Goal: Check status: Check status

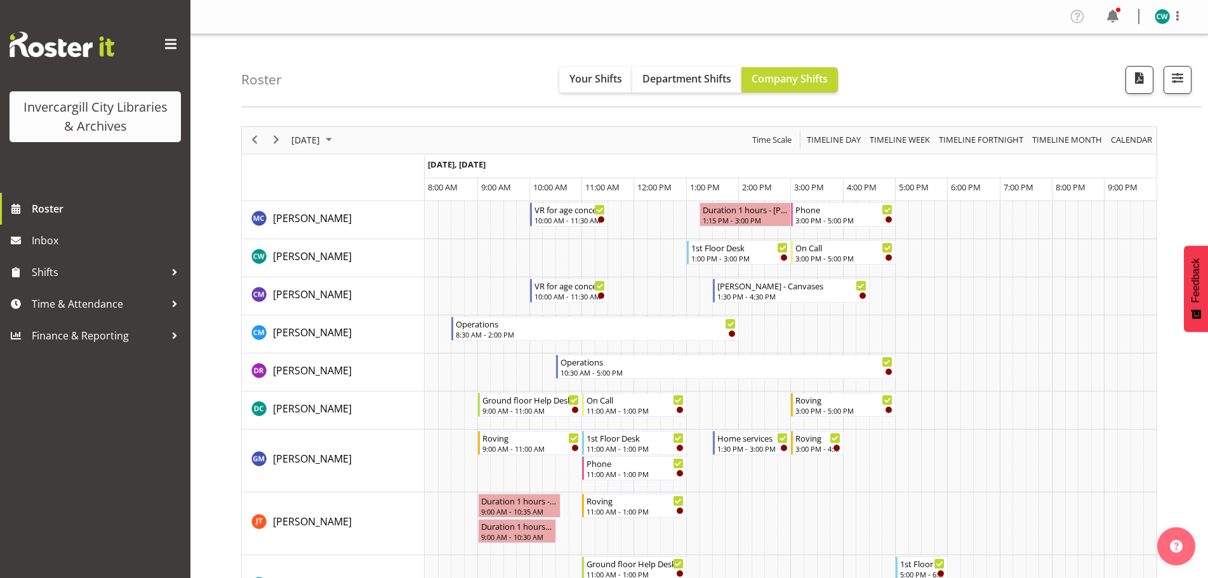
scroll to position [317, 0]
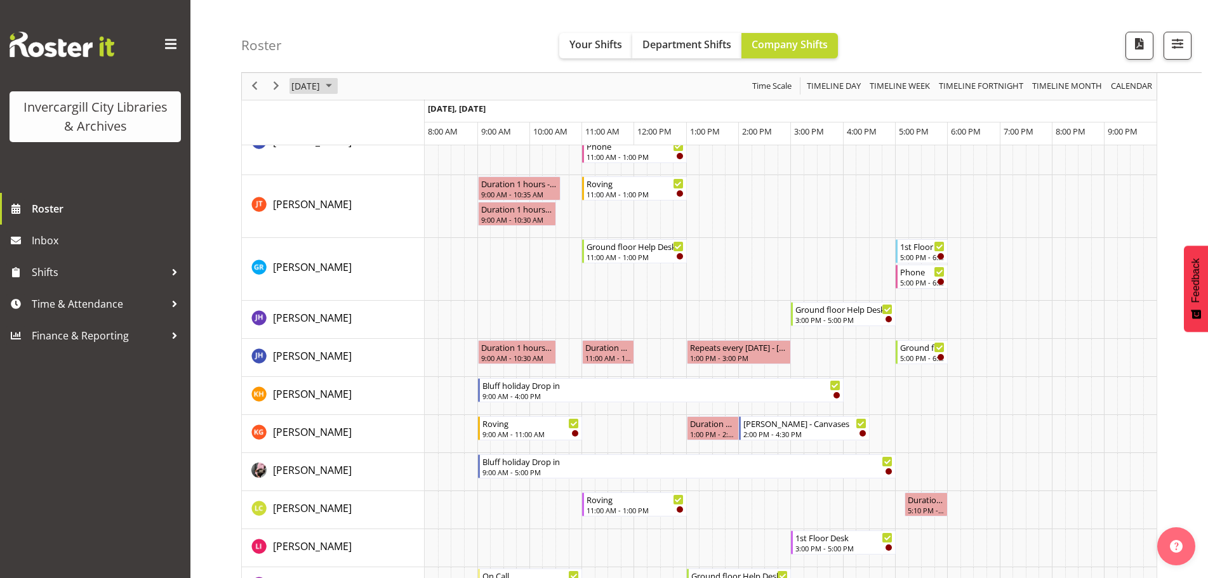
click at [336, 86] on span "September 2025" at bounding box center [328, 87] width 15 height 16
click at [371, 225] on span "24" at bounding box center [365, 226] width 19 height 19
click at [388, 224] on span "25" at bounding box center [385, 226] width 19 height 19
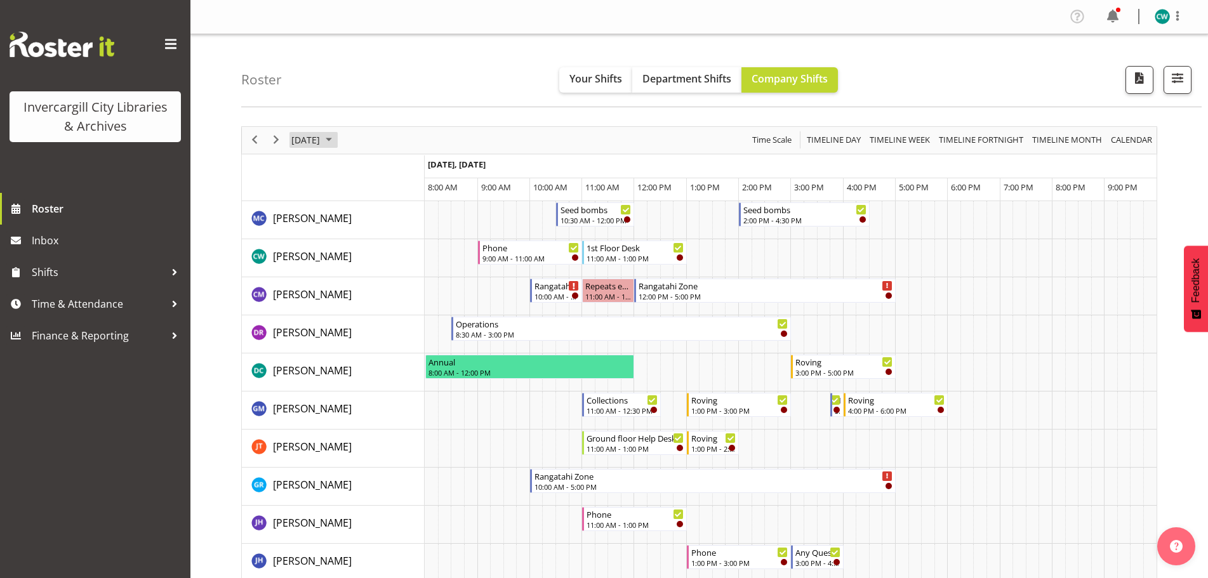
click at [336, 145] on span "September 2025" at bounding box center [328, 140] width 15 height 16
click at [347, 277] on span "23" at bounding box center [345, 280] width 19 height 19
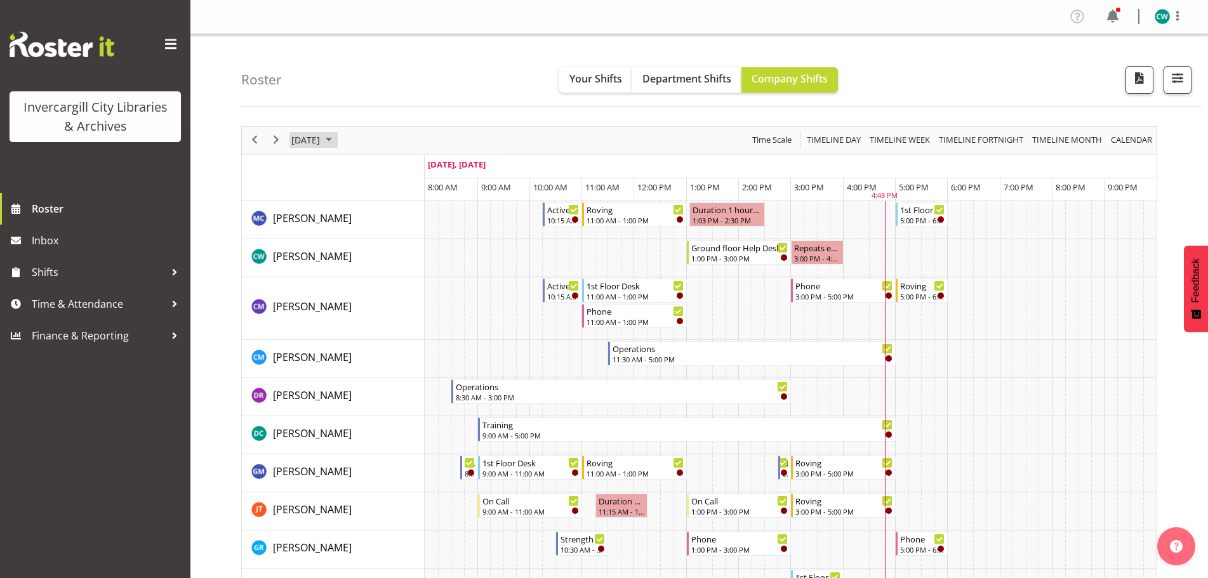
click at [336, 138] on span "September 2025" at bounding box center [328, 140] width 15 height 16
click at [367, 282] on span "24" at bounding box center [365, 280] width 19 height 19
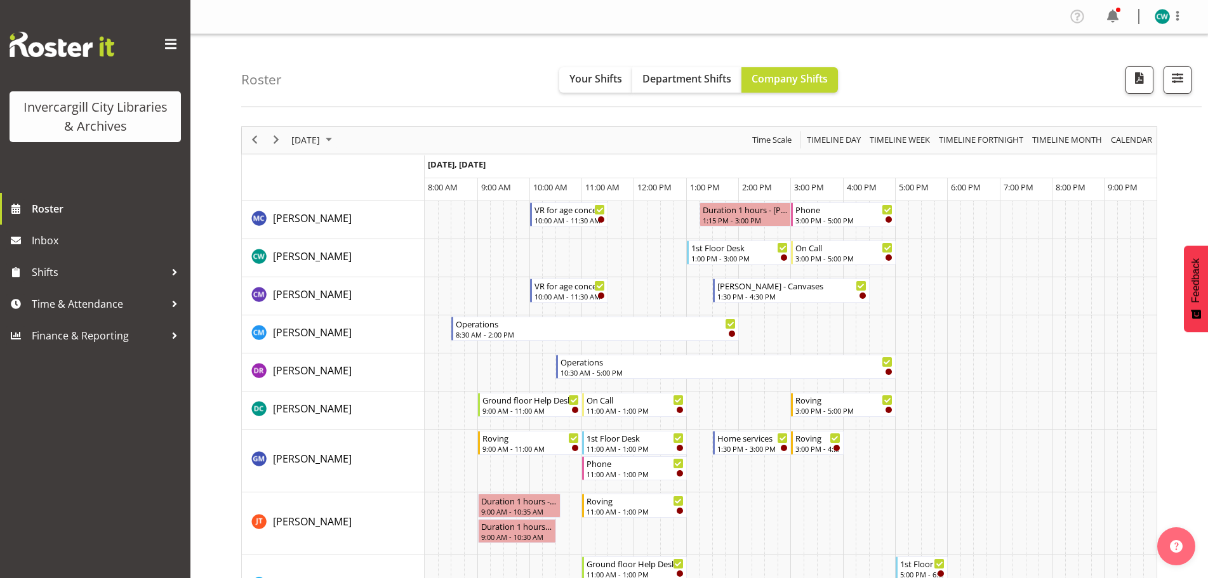
click at [336, 139] on span "September 2025" at bounding box center [328, 140] width 15 height 16
click at [388, 283] on span "25" at bounding box center [385, 280] width 19 height 19
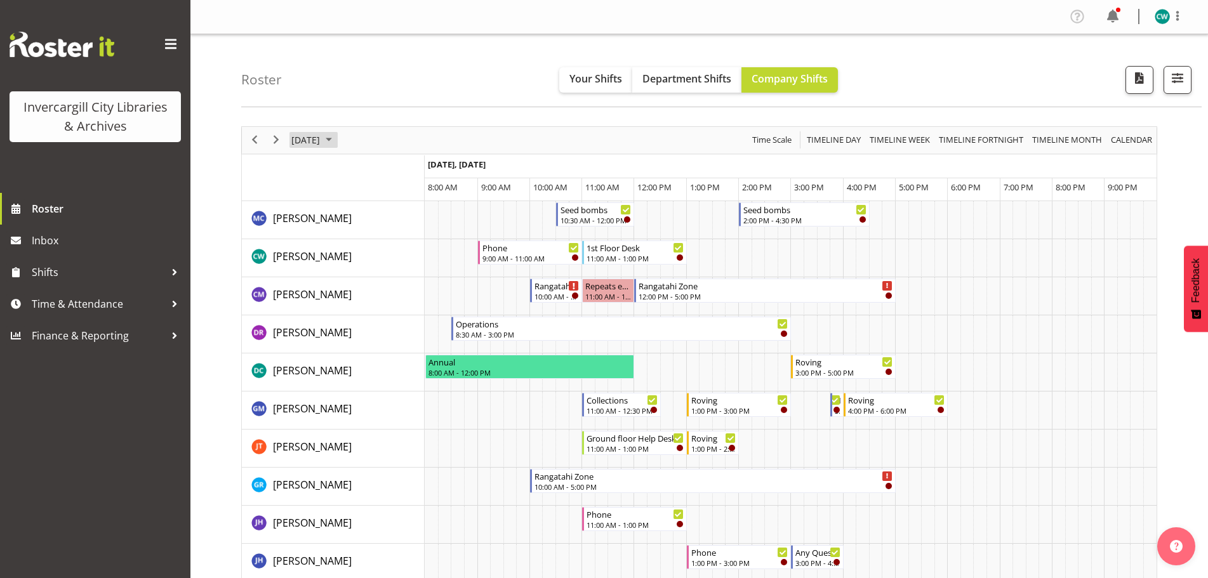
click at [336, 140] on span "September 2025" at bounding box center [328, 140] width 15 height 16
click at [349, 279] on span "23" at bounding box center [345, 280] width 19 height 19
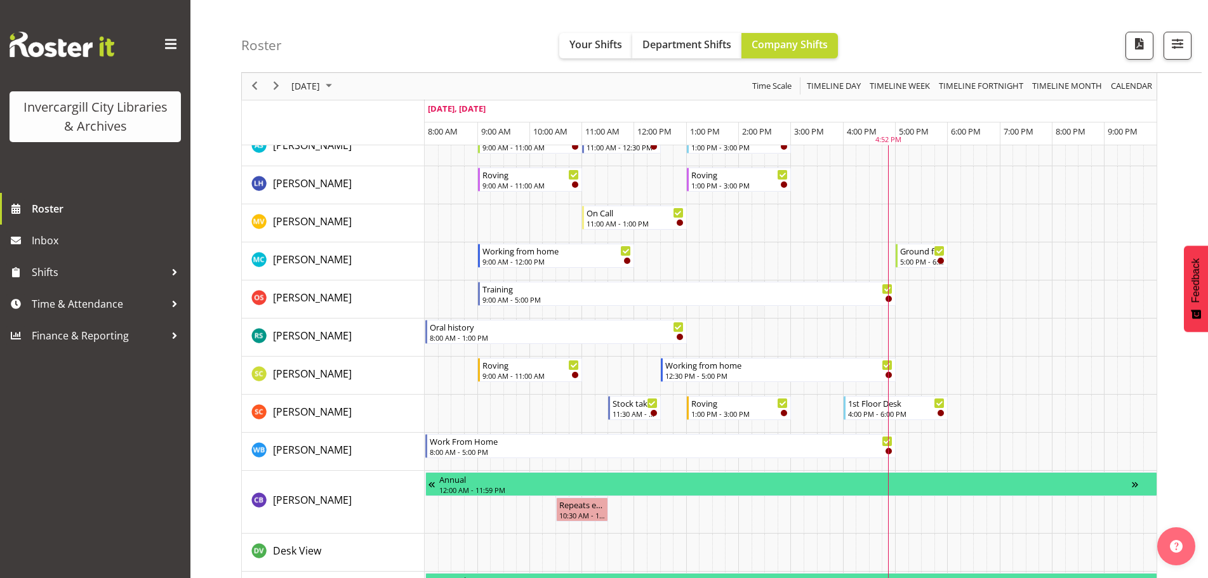
scroll to position [698, 0]
